Goal: Transaction & Acquisition: Purchase product/service

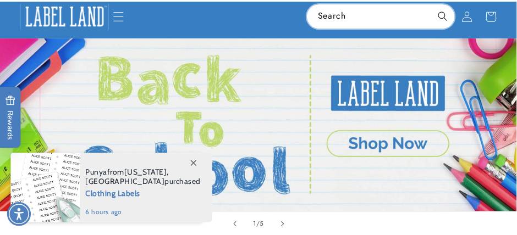
scroll to position [55, 0]
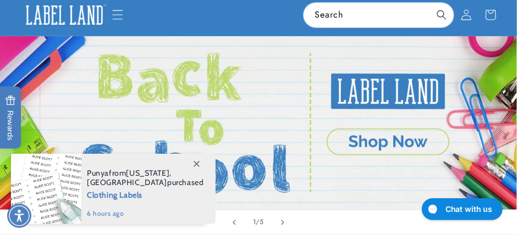
click at [364, 135] on link "Open this option" at bounding box center [258, 122] width 517 height 173
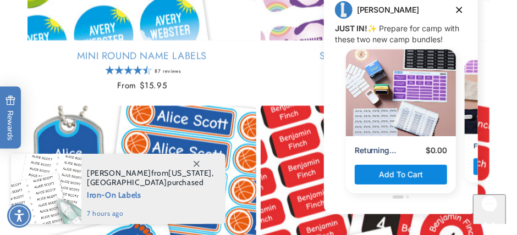
scroll to position [2198, 0]
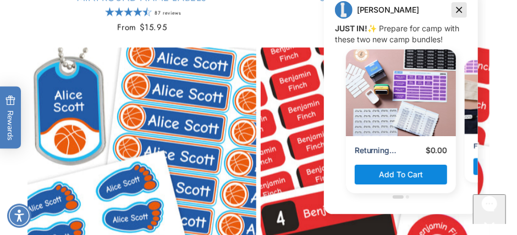
click at [460, 10] on icon "Dismiss campaign" at bounding box center [458, 10] width 11 height 13
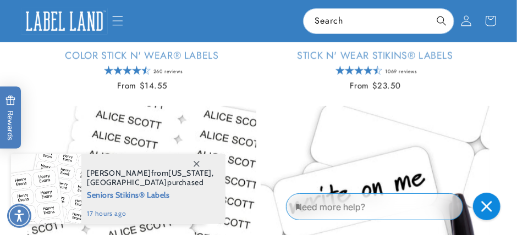
scroll to position [2858, 0]
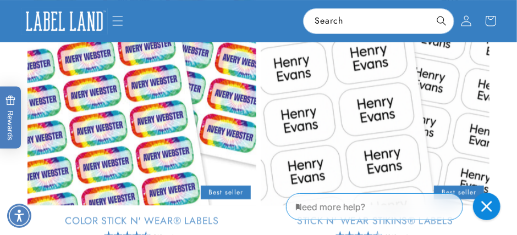
click at [392, 215] on link "Stick N' Wear Stikins® Labels" at bounding box center [375, 221] width 229 height 13
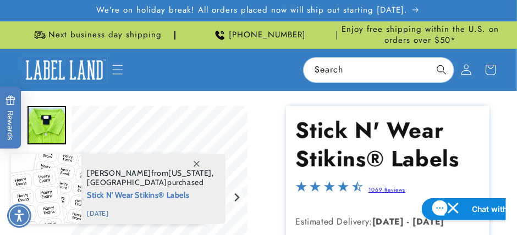
click at [372, 135] on h1 "Stick N' Wear Stikins® Labels" at bounding box center [388, 144] width 184 height 57
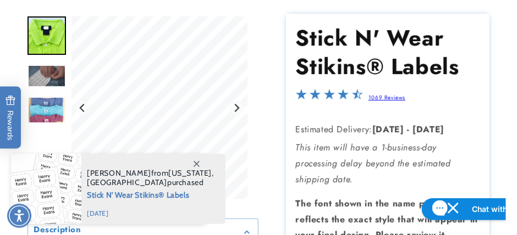
scroll to position [109, 0]
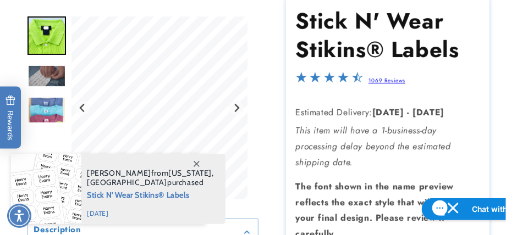
click at [342, 179] on p "The font shown in the name preview reflects the exact style that will appear in…" at bounding box center [388, 210] width 184 height 63
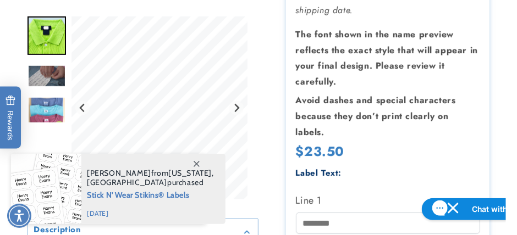
scroll to position [275, 0]
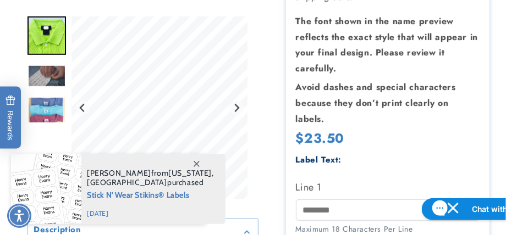
drag, startPoint x: 367, startPoint y: 141, endPoint x: 325, endPoint y: 133, distance: 42.6
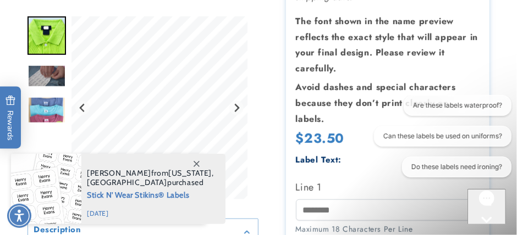
scroll to position [273, 0]
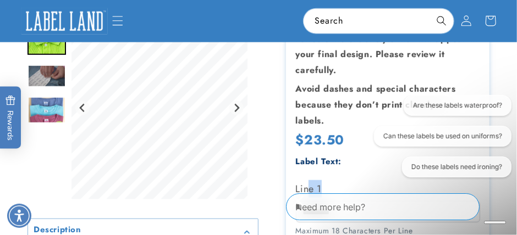
drag, startPoint x: 325, startPoint y: 72, endPoint x: 284, endPoint y: 76, distance: 40.9
click at [296, 180] on label "Line 1" at bounding box center [388, 189] width 184 height 18
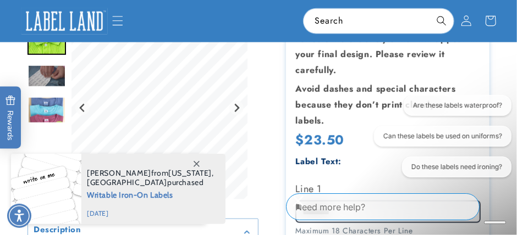
click at [333, 201] on input "Line 1" at bounding box center [388, 211] width 184 height 21
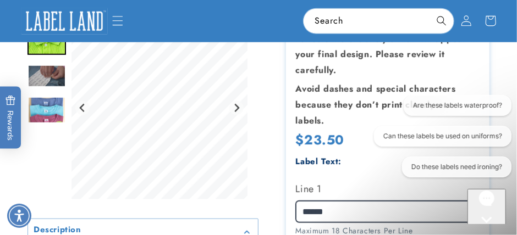
type input "******"
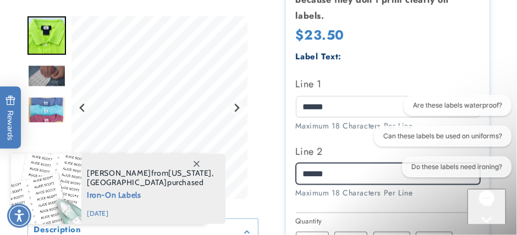
scroll to position [438, 0]
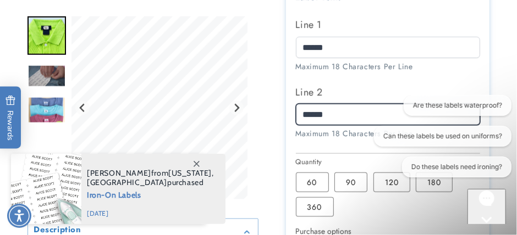
type input "******"
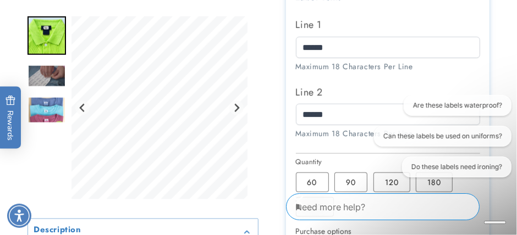
click at [386, 181] on html "Are these labels waterproof? Can these labels be used on uniforms? Do these lab…" at bounding box center [437, 138] width 158 height 87
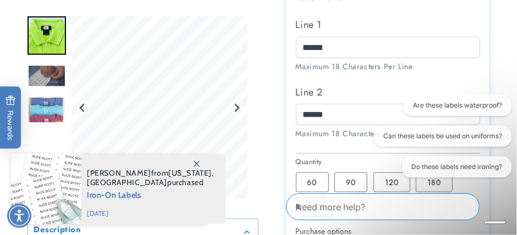
click at [392, 181] on html "Are these labels waterproof? Can these labels be used on uniforms? Do these lab…" at bounding box center [437, 138] width 158 height 87
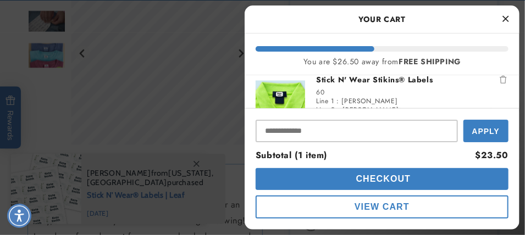
scroll to position [22, 0]
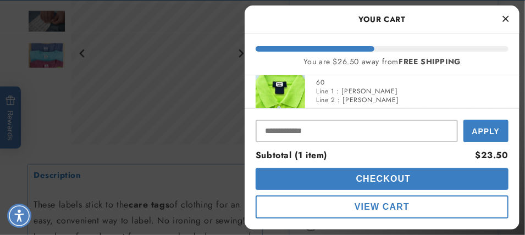
click at [401, 176] on span "Checkout" at bounding box center [382, 178] width 58 height 9
